Goal: Task Accomplishment & Management: Manage account settings

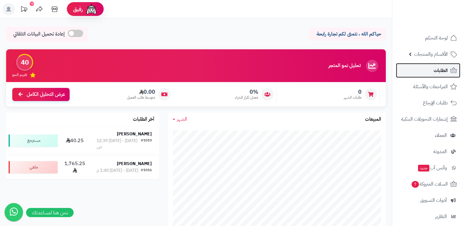
click at [438, 67] on span "الطلبات" at bounding box center [441, 70] width 14 height 9
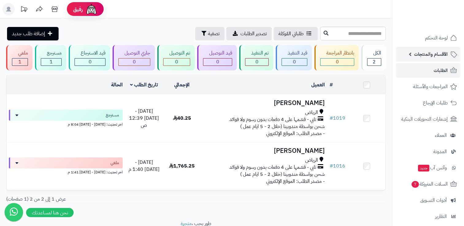
click at [441, 55] on span "الأقسام والمنتجات" at bounding box center [431, 54] width 34 height 9
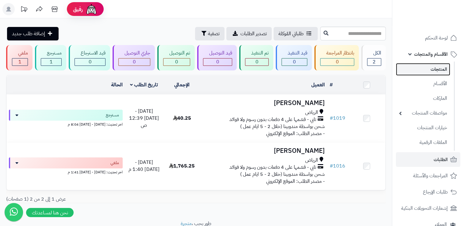
click at [439, 70] on link "المنتجات" at bounding box center [423, 69] width 54 height 13
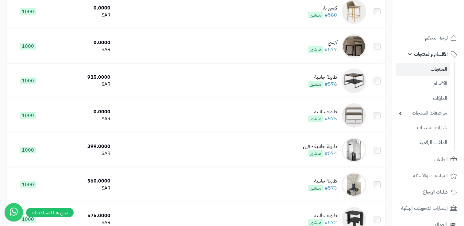
scroll to position [2023, 0]
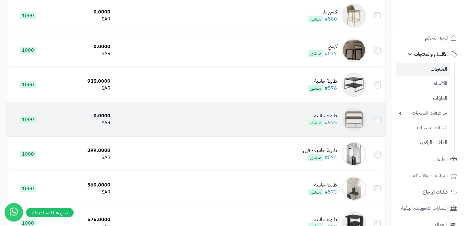
click at [357, 132] on img at bounding box center [354, 119] width 25 height 25
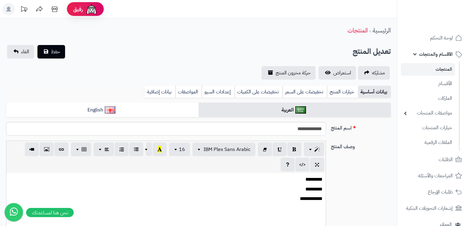
select select
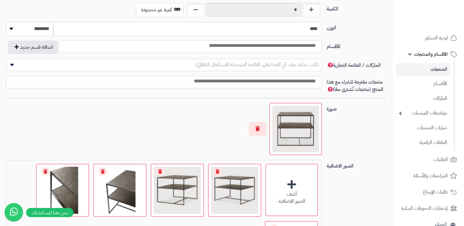
scroll to position [347, 0]
